Goal: Check status: Check status

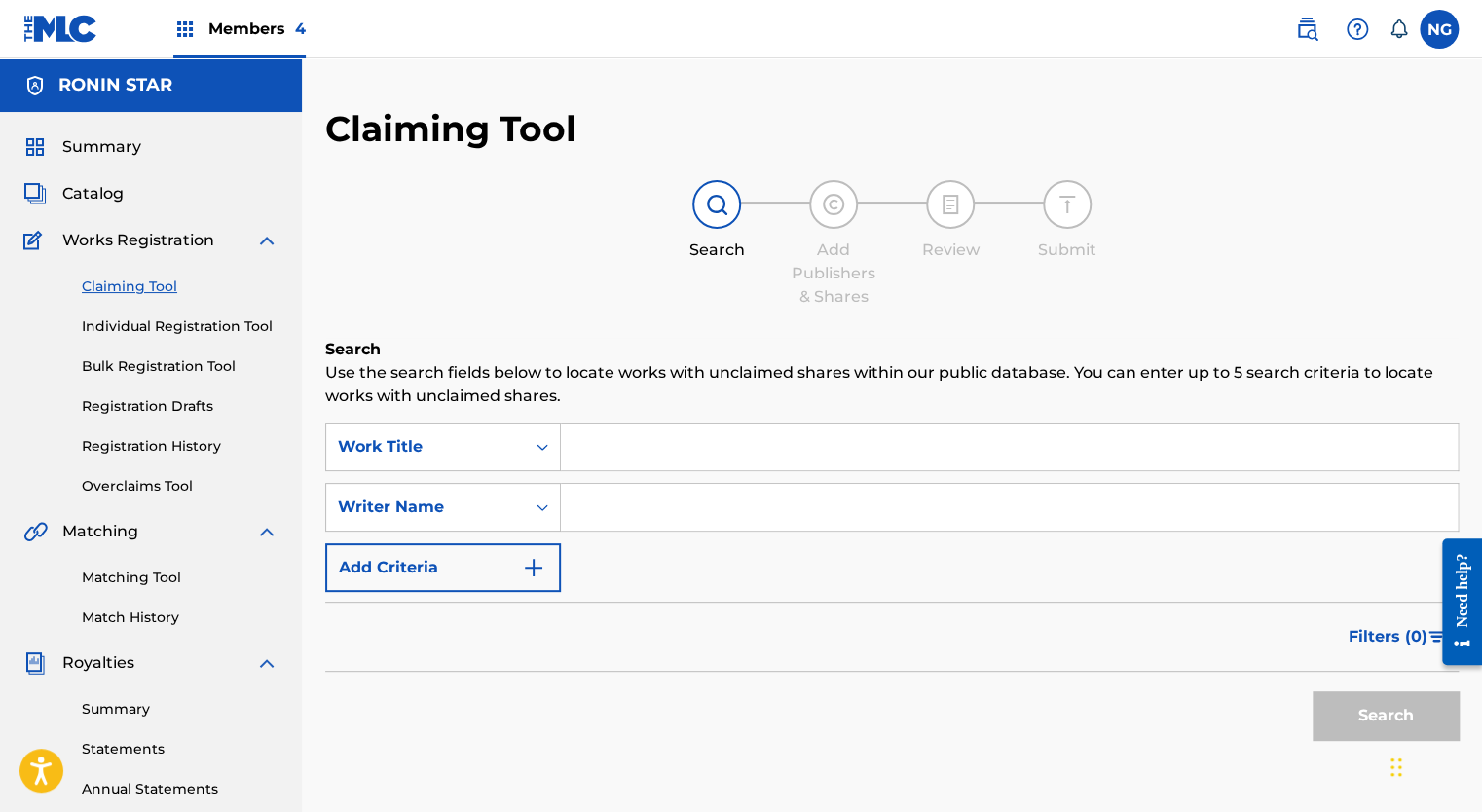
click at [120, 290] on link "Claiming Tool" at bounding box center [180, 286] width 197 height 21
click at [0, 563] on html "Accessibility Screen-Reader Guide, Feedback, and Issue Reporting | New window M…" at bounding box center [741, 406] width 1482 height 812
click at [141, 273] on div "Claiming Tool Individual Registration Tool Bulk Registration Tool Registration …" at bounding box center [151, 373] width 255 height 244
click at [134, 290] on link "Claiming Tool" at bounding box center [180, 286] width 197 height 21
click at [743, 509] on input "Search Form" at bounding box center [1009, 507] width 896 height 46
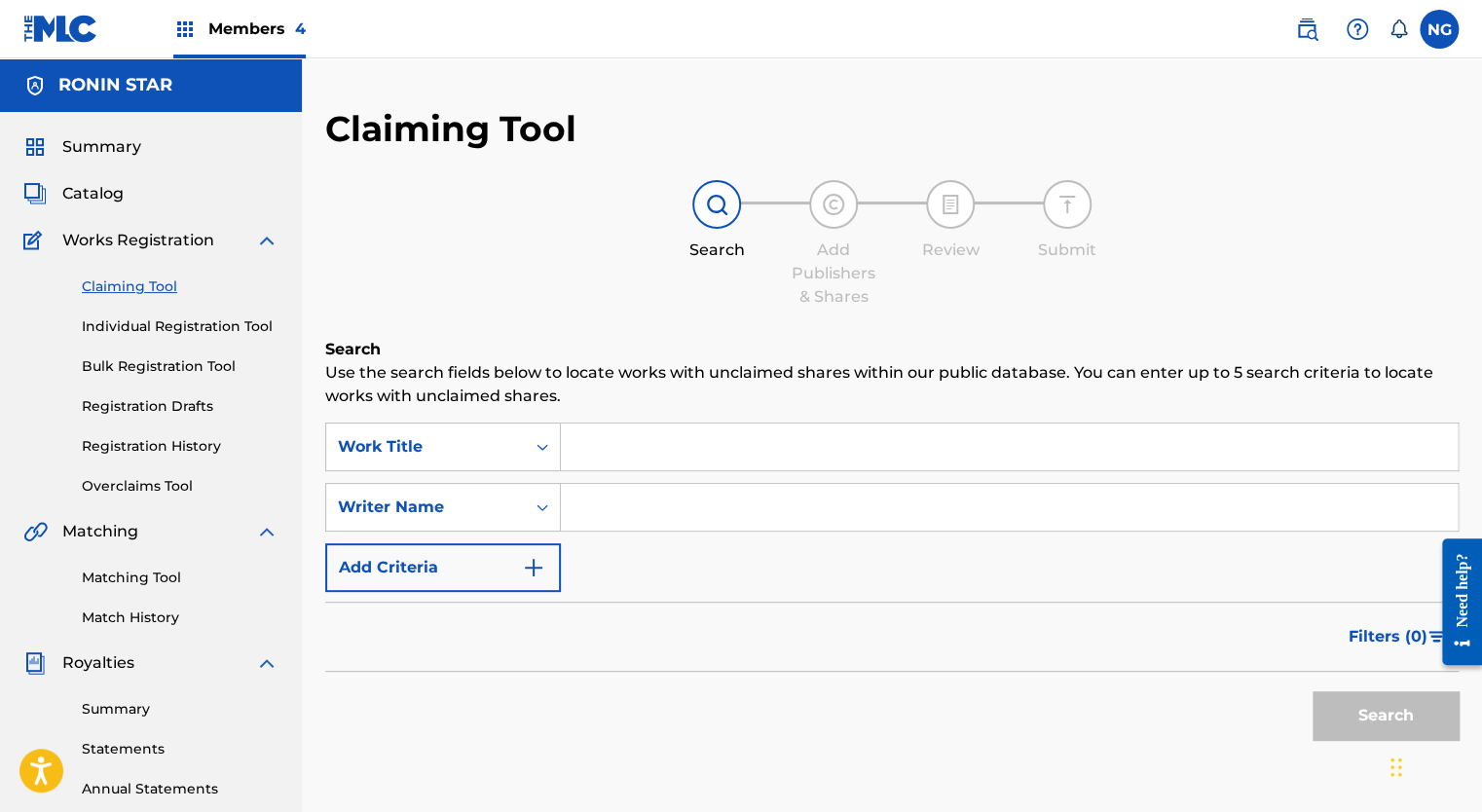
type input "[PERSON_NAME]"
click at [1376, 720] on button "Search" at bounding box center [1385, 715] width 146 height 48
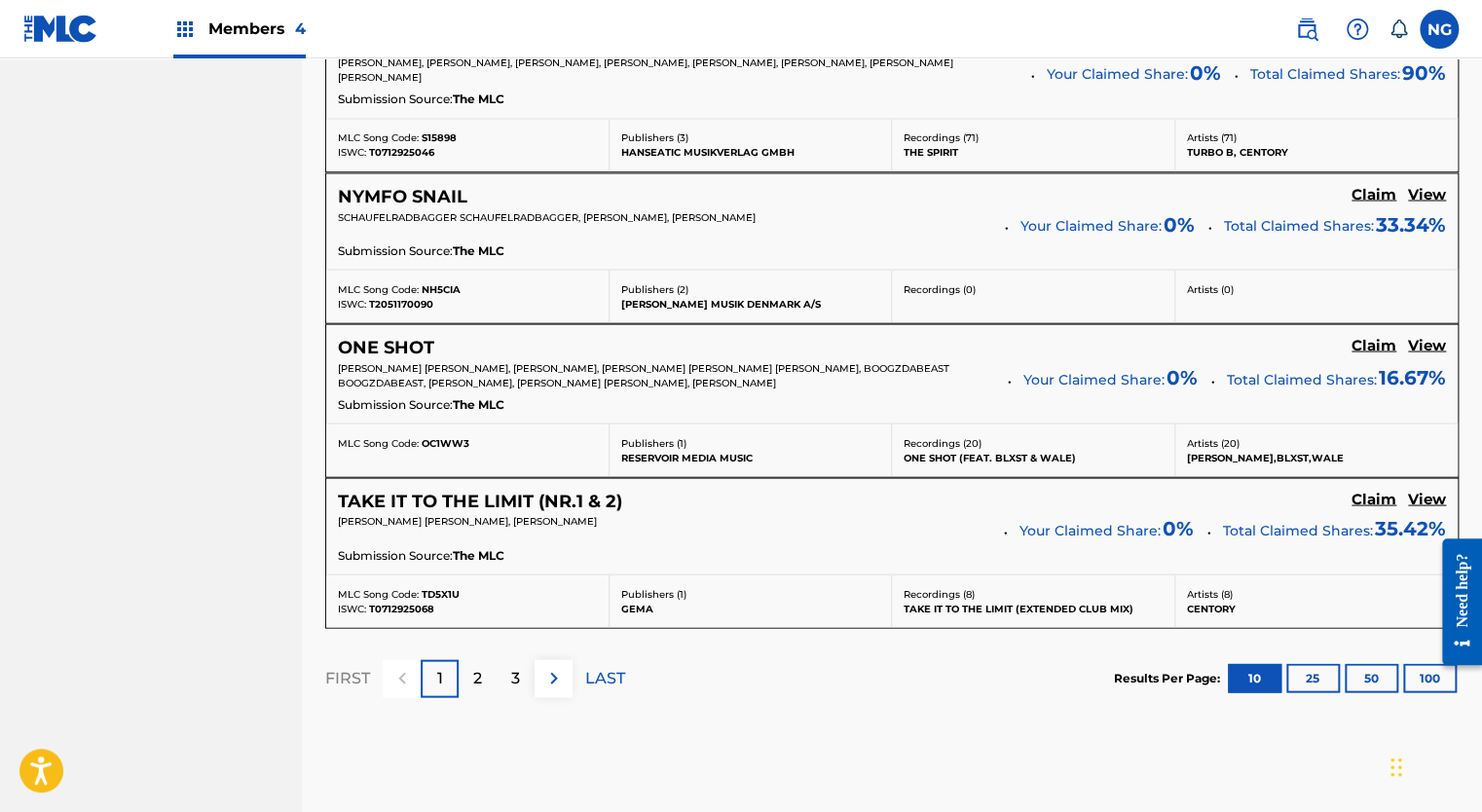
scroll to position [1719, 0]
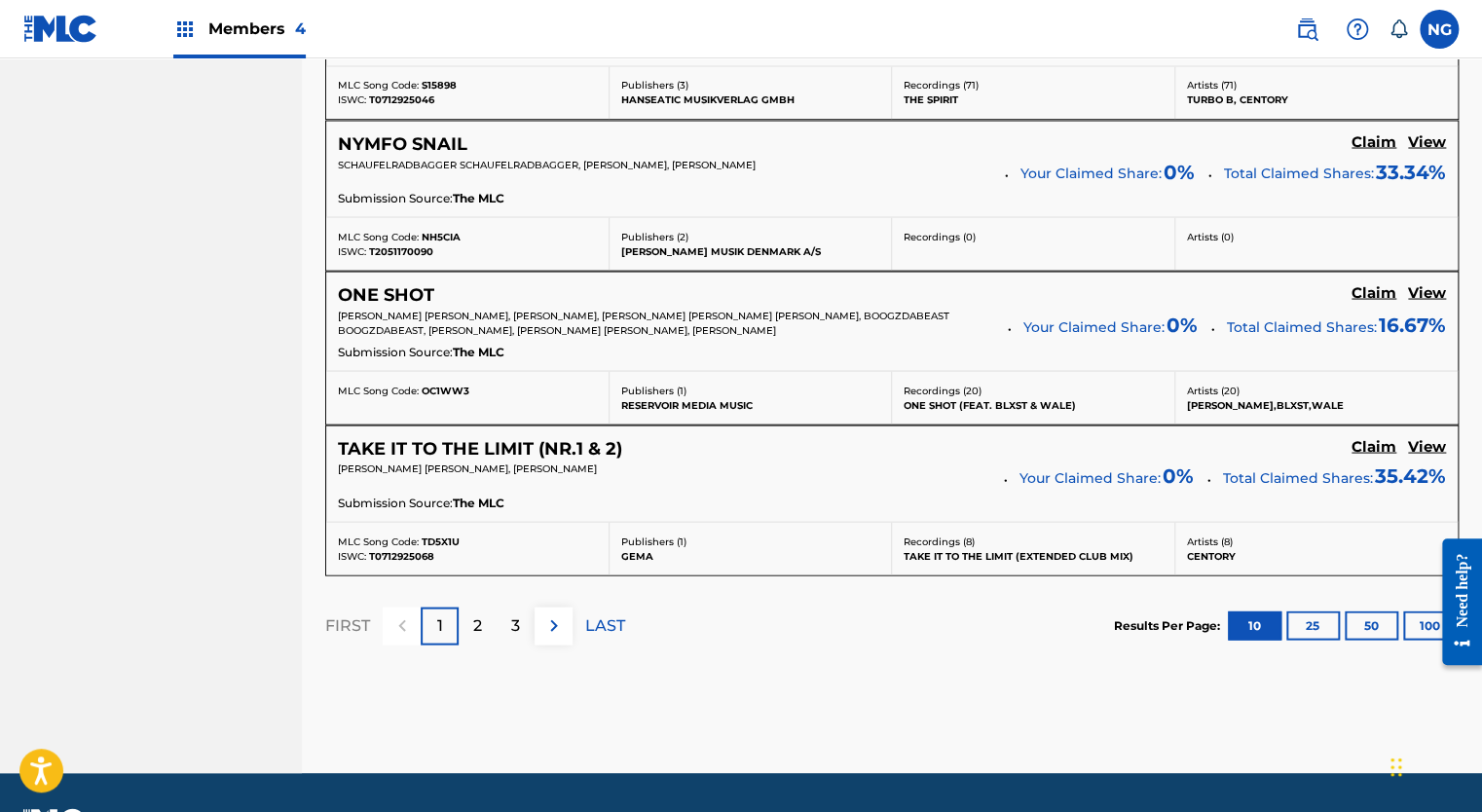
drag, startPoint x: 1263, startPoint y: 489, endPoint x: 479, endPoint y: 624, distance: 795.5
click at [479, 624] on p "2" at bounding box center [477, 625] width 9 height 24
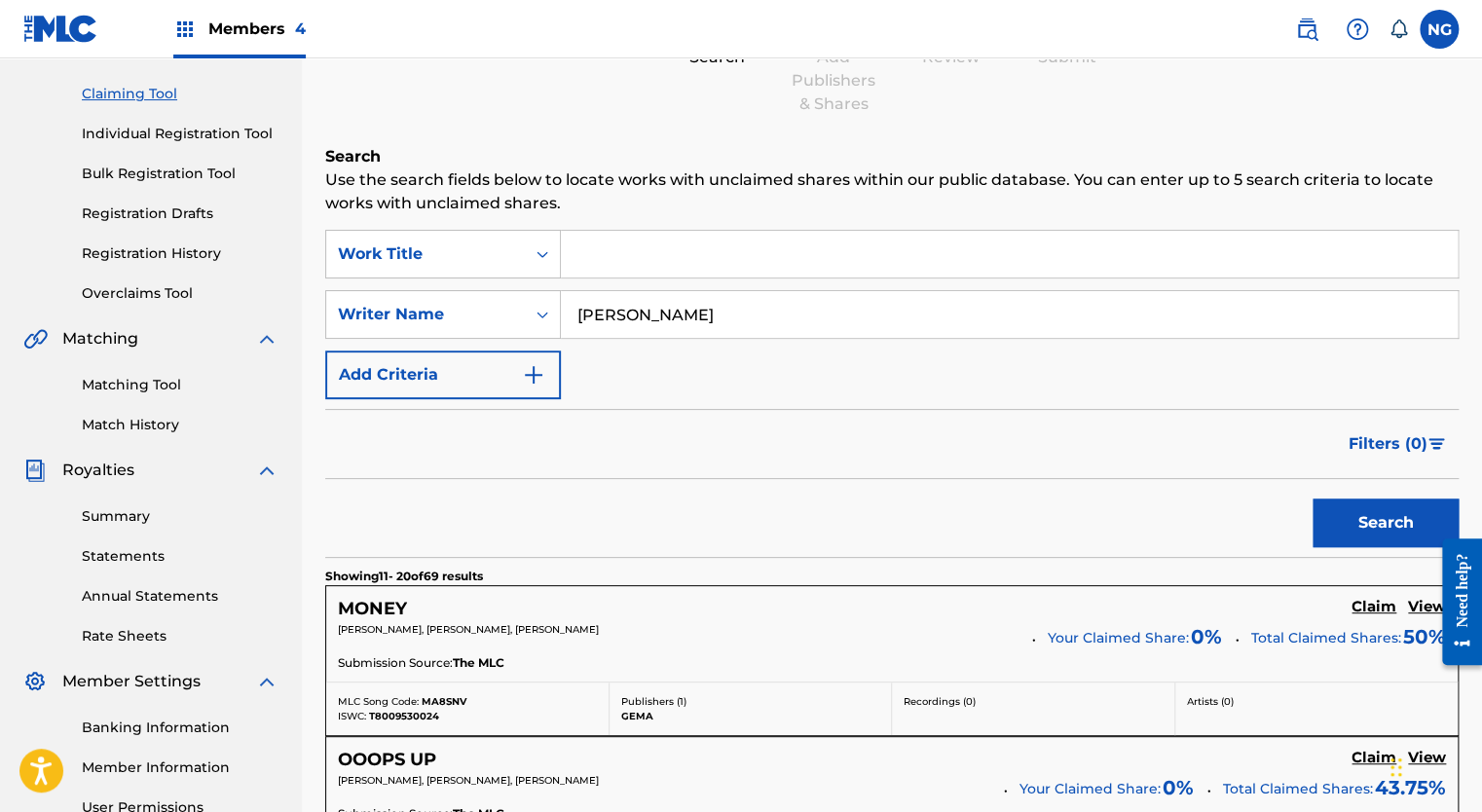
scroll to position [171, 0]
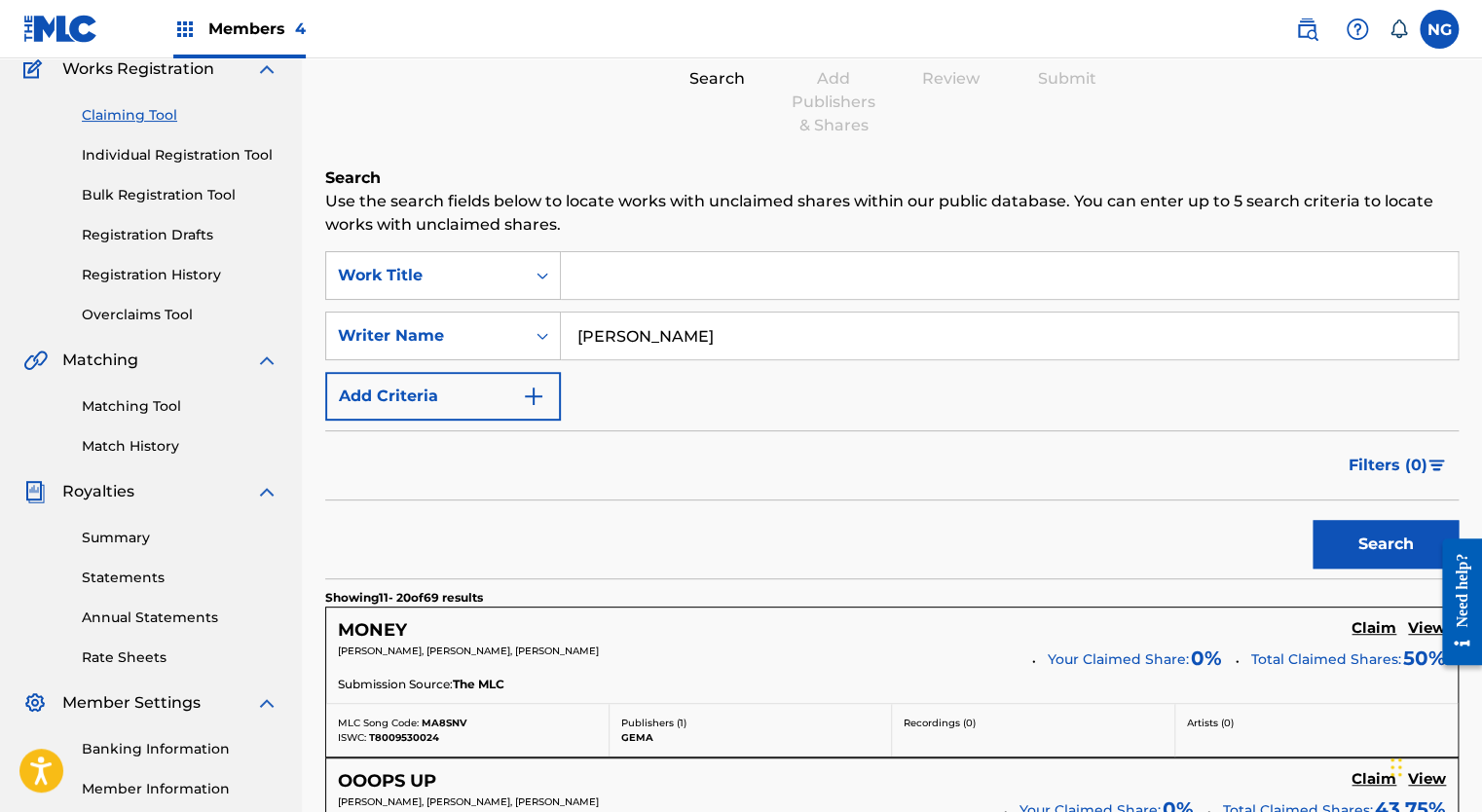
click at [133, 275] on link "Registration History" at bounding box center [180, 275] width 197 height 21
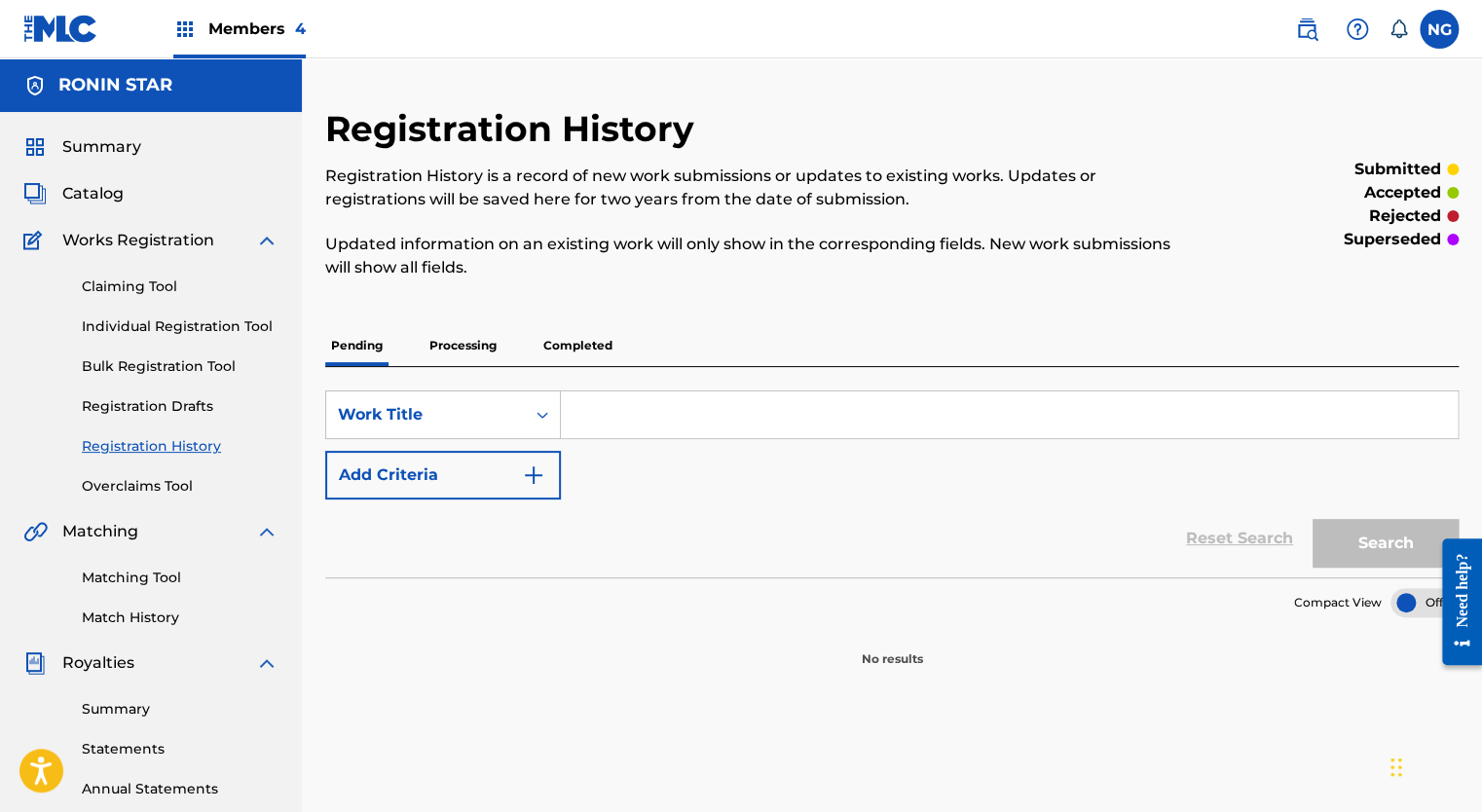
click at [462, 343] on p "Processing" at bounding box center [463, 345] width 79 height 41
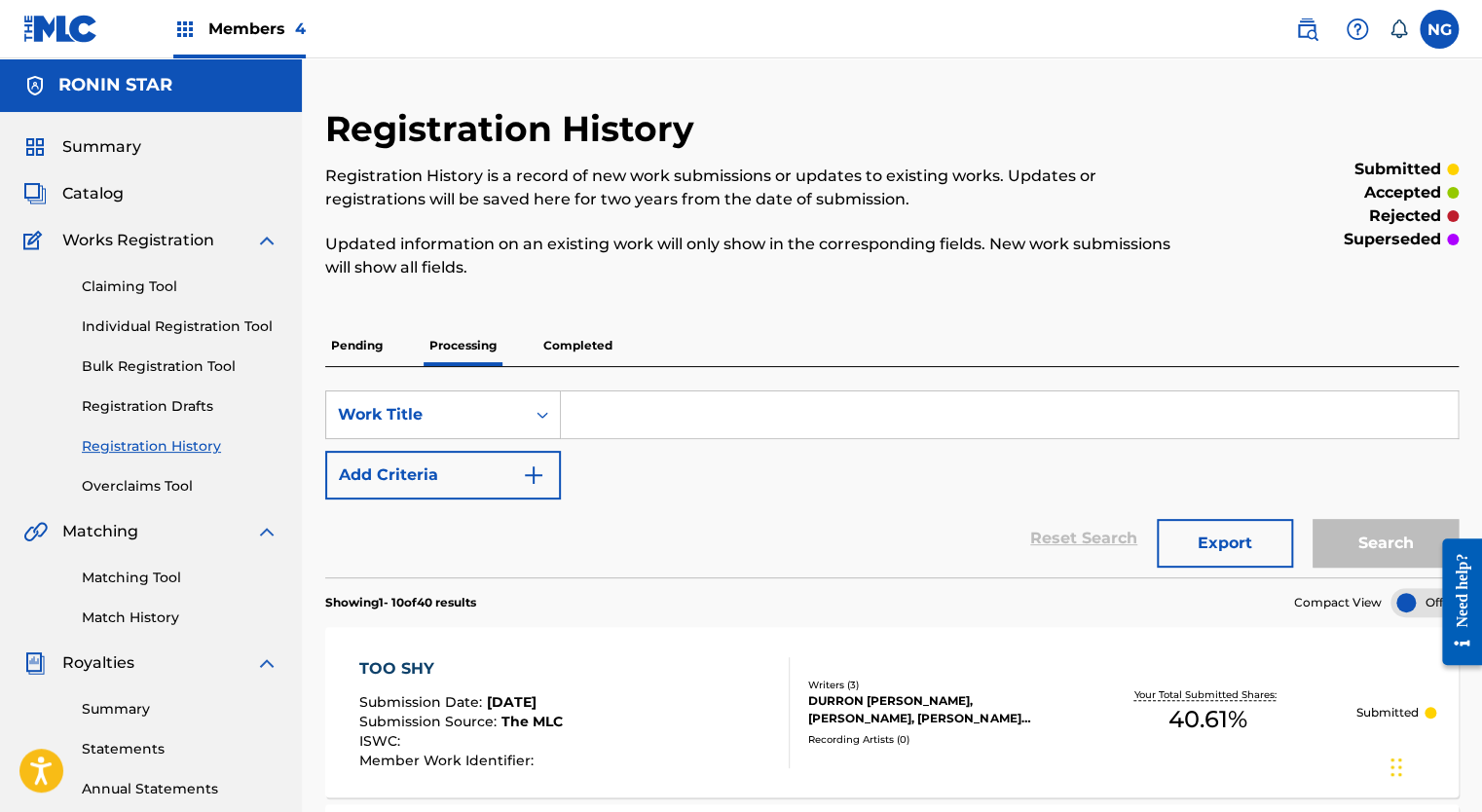
click at [557, 352] on p "Completed" at bounding box center [578, 345] width 81 height 41
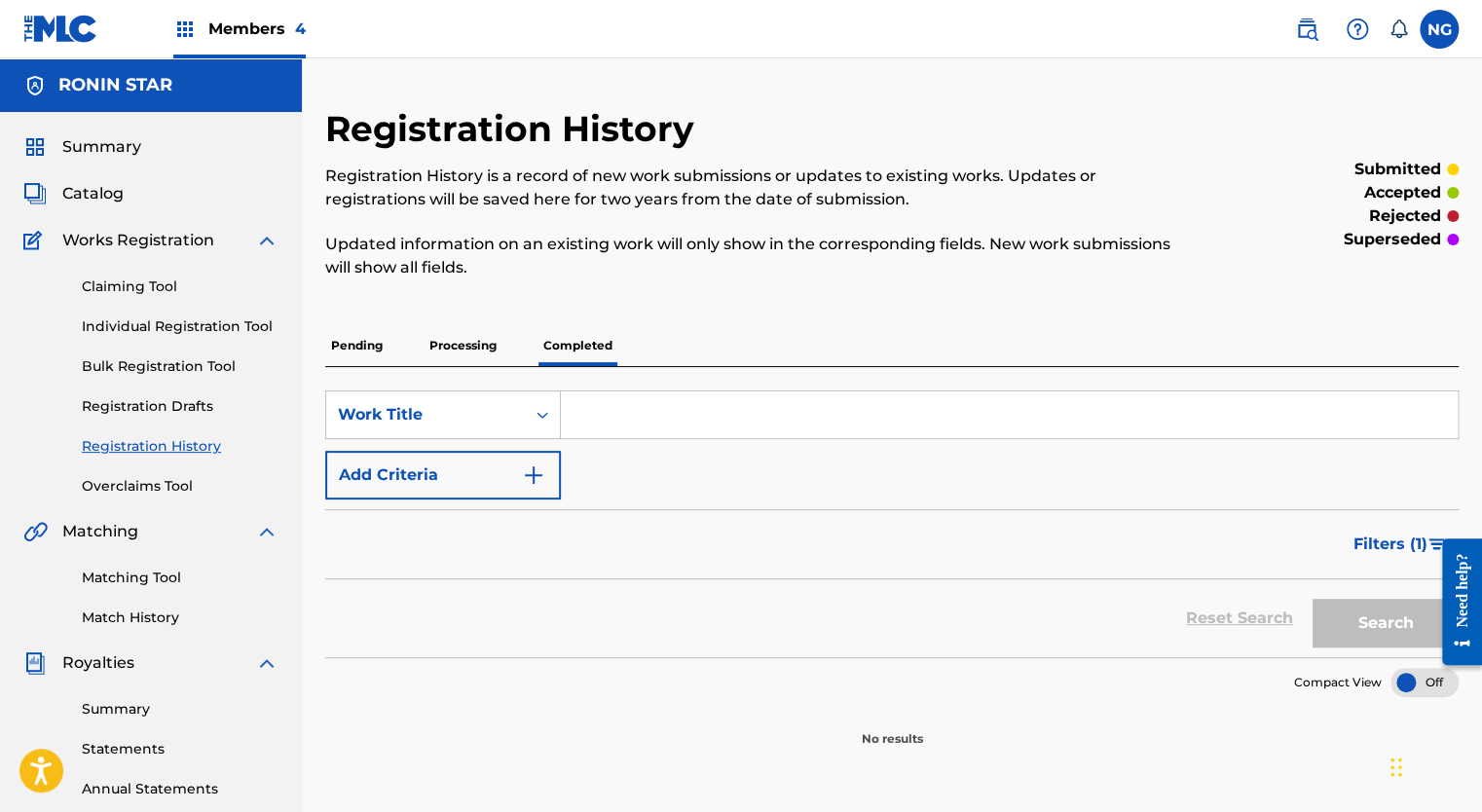
click at [485, 349] on p "Processing" at bounding box center [463, 345] width 79 height 41
